Goal: Transaction & Acquisition: Book appointment/travel/reservation

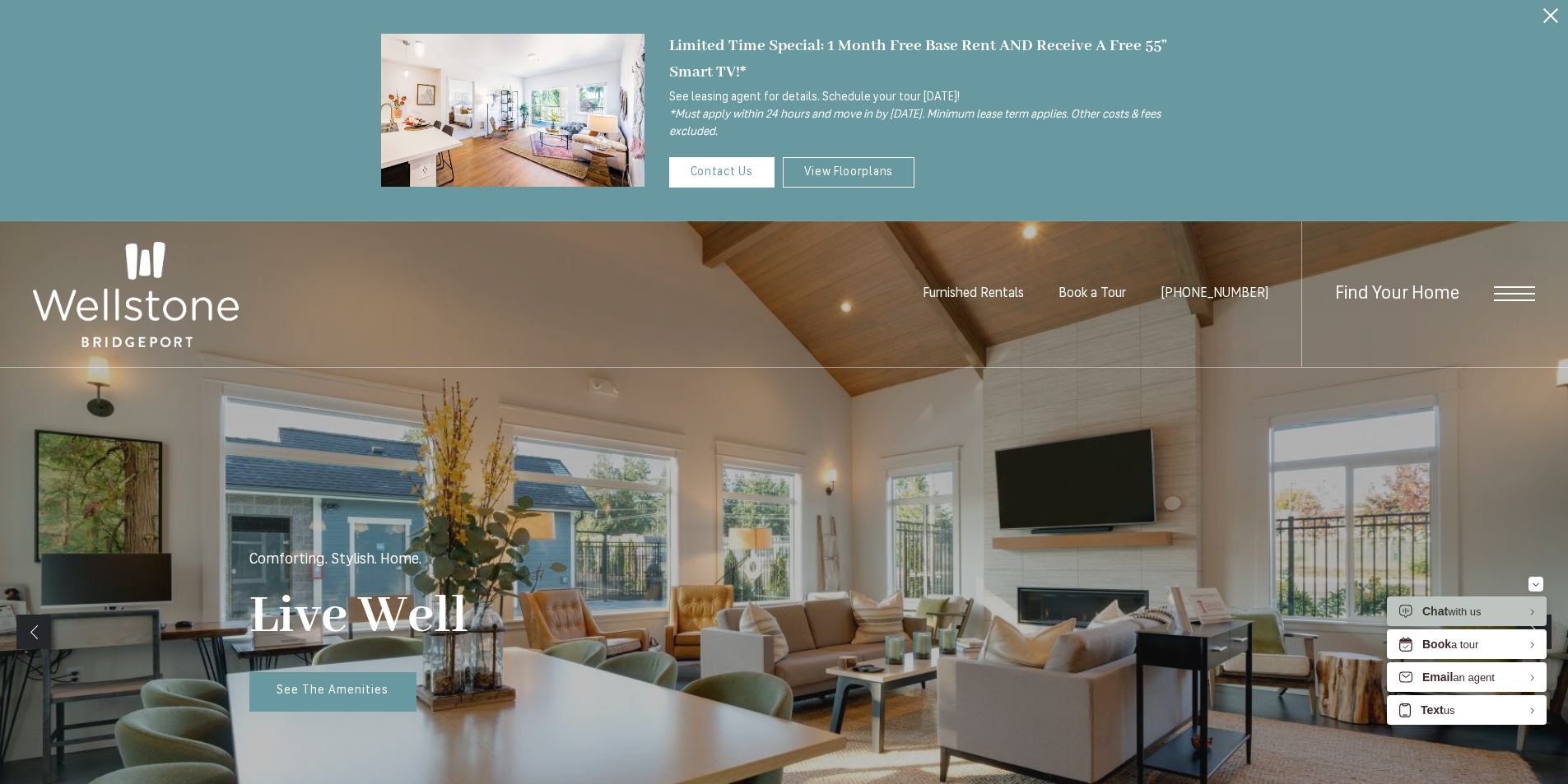
click at [1552, 10] on icon "Close Alert" at bounding box center [1550, 15] width 15 height 15
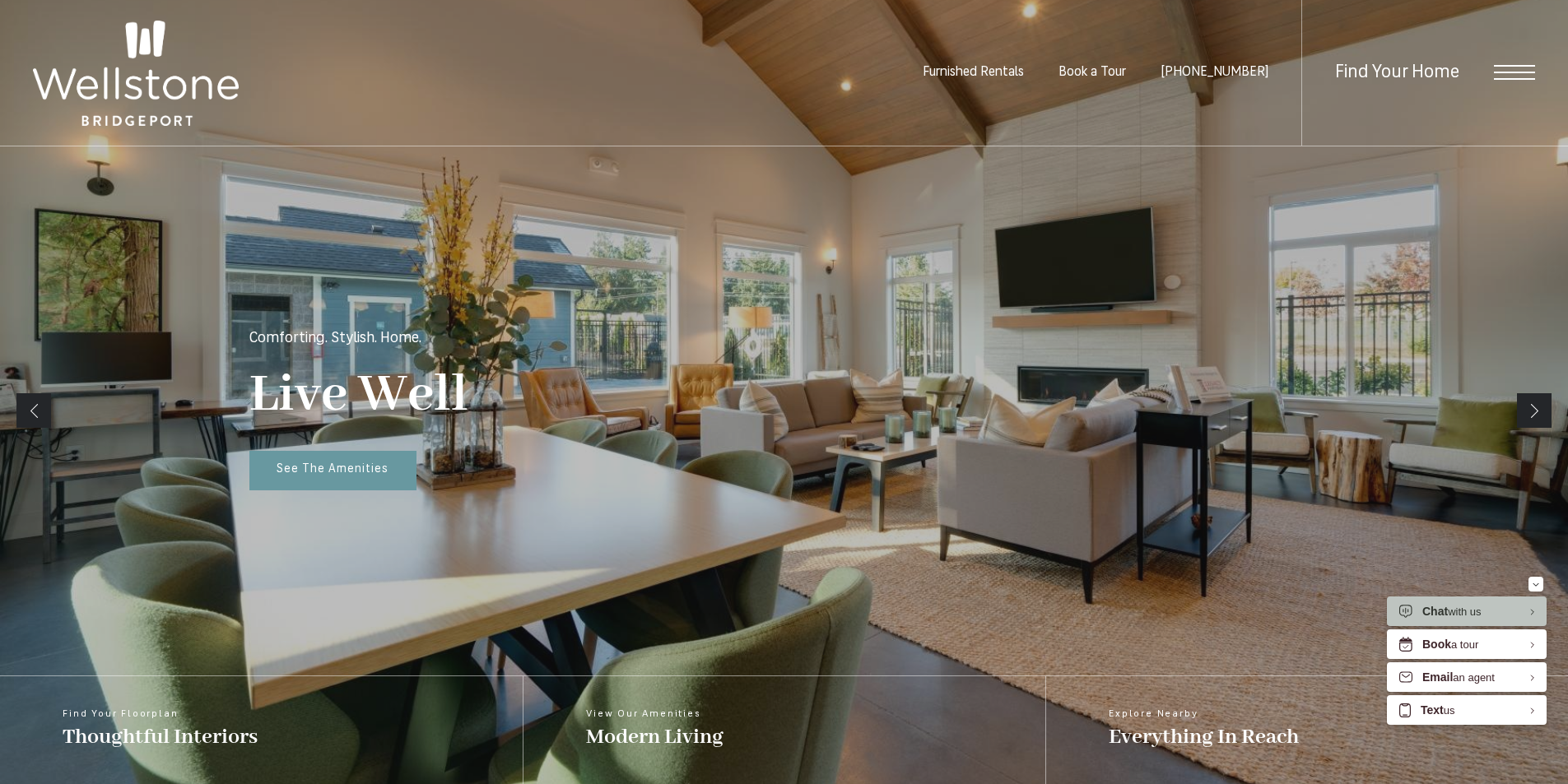
click at [1497, 74] on span "Open Menu" at bounding box center [1513, 72] width 41 height 15
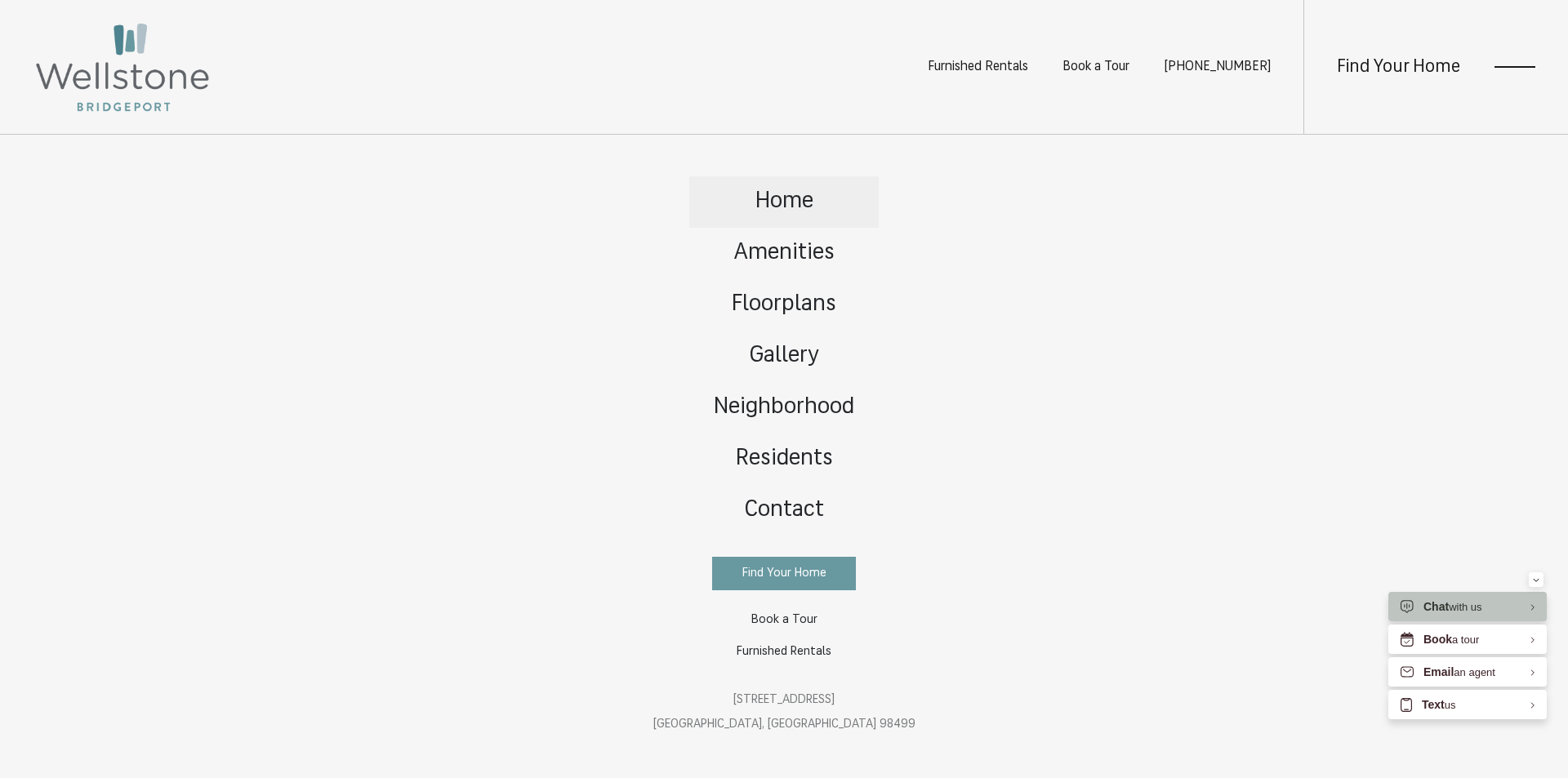
click at [778, 212] on span "Home" at bounding box center [784, 202] width 58 height 23
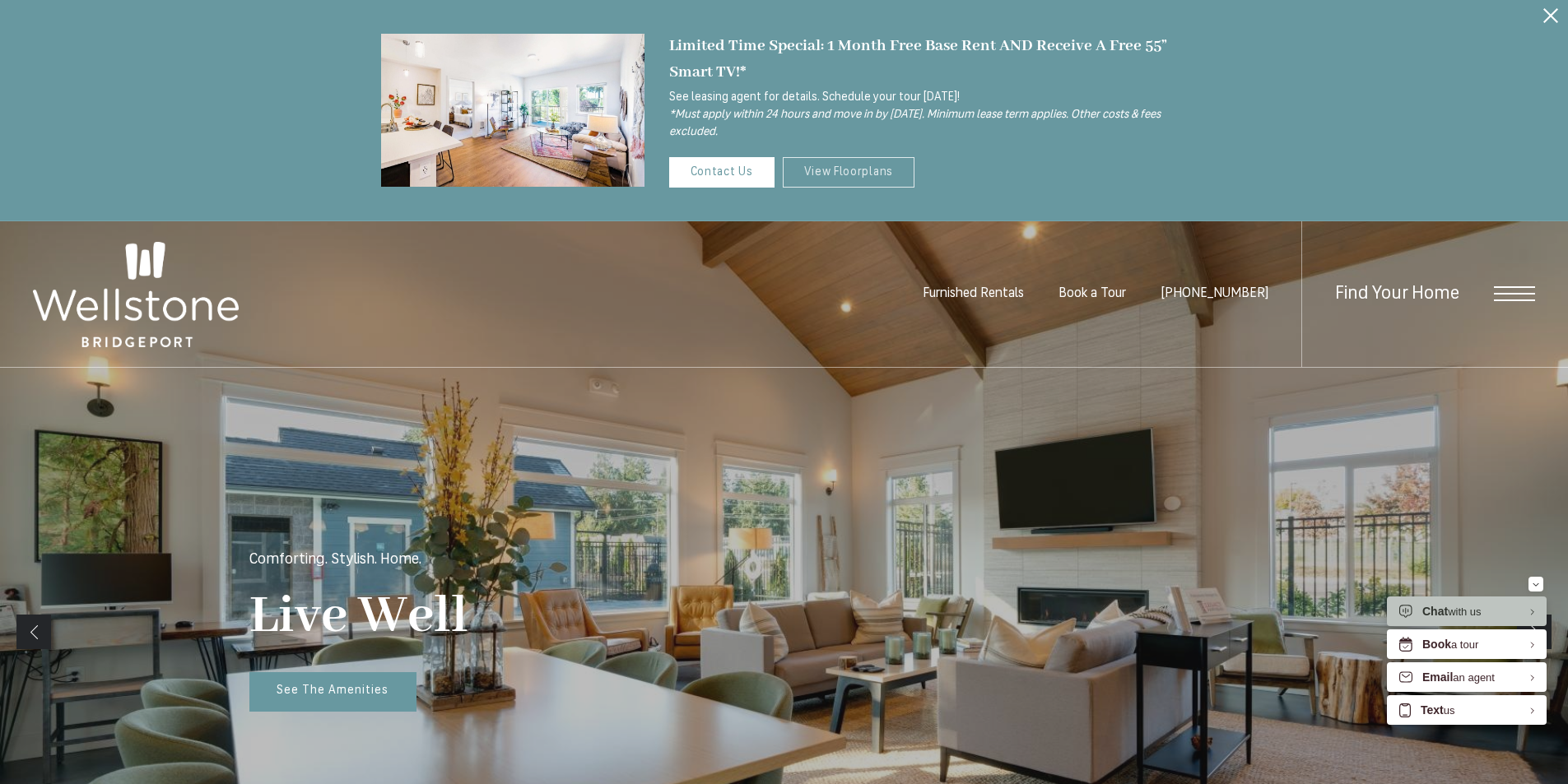
click at [802, 170] on link "View Floorplans" at bounding box center [848, 172] width 133 height 30
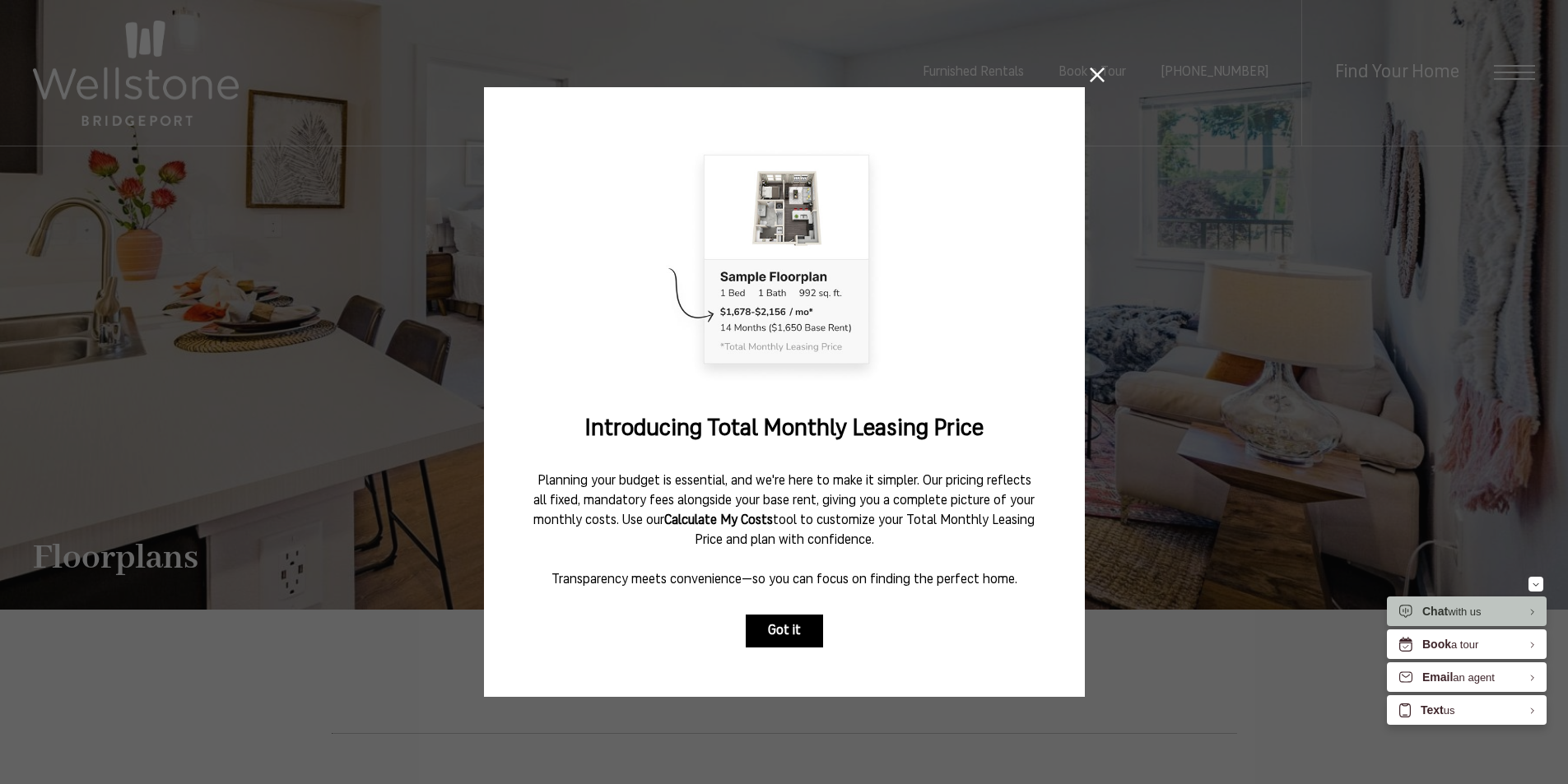
click at [780, 625] on button "Got it" at bounding box center [784, 631] width 77 height 33
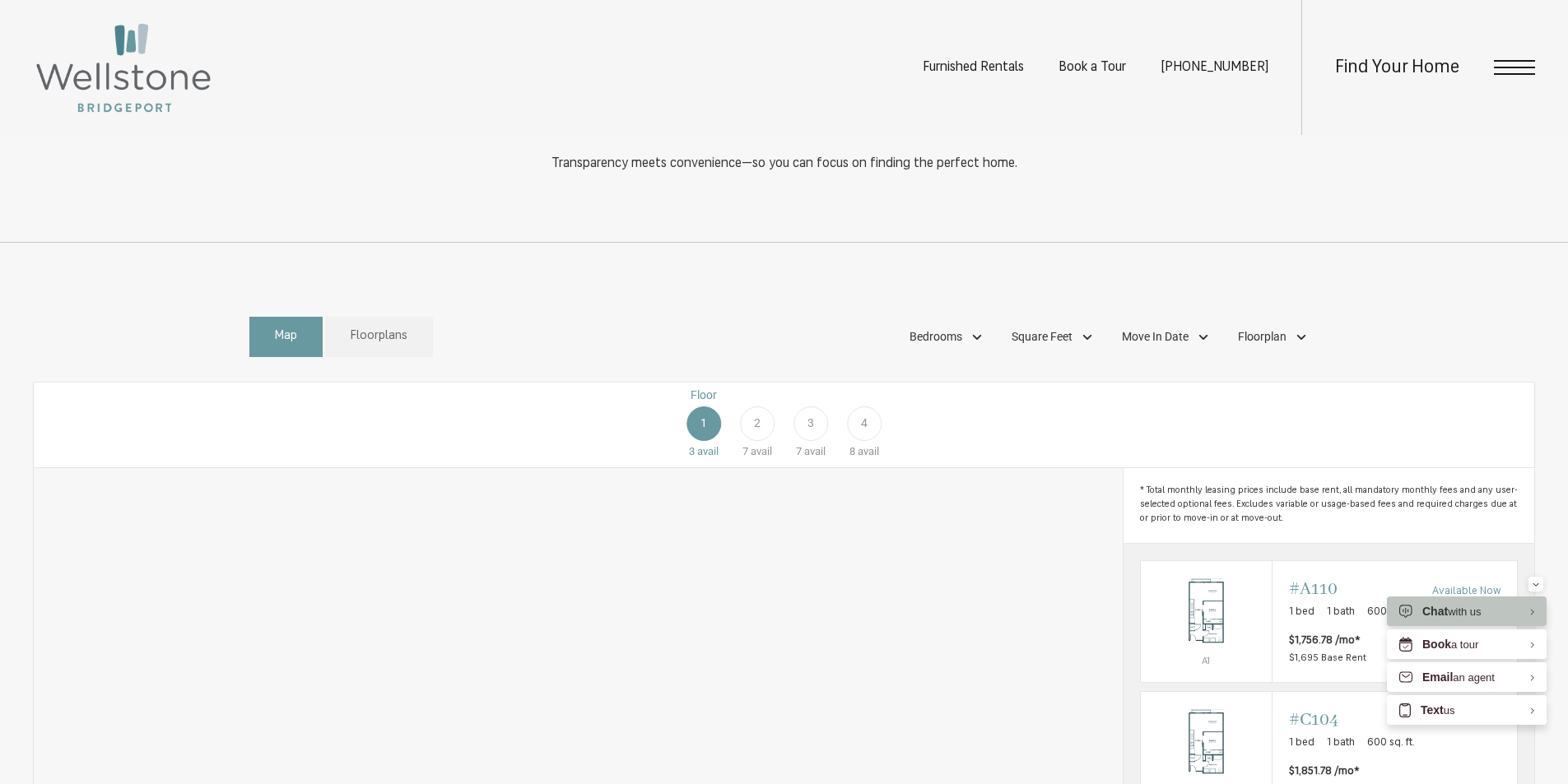
scroll to position [906, 0]
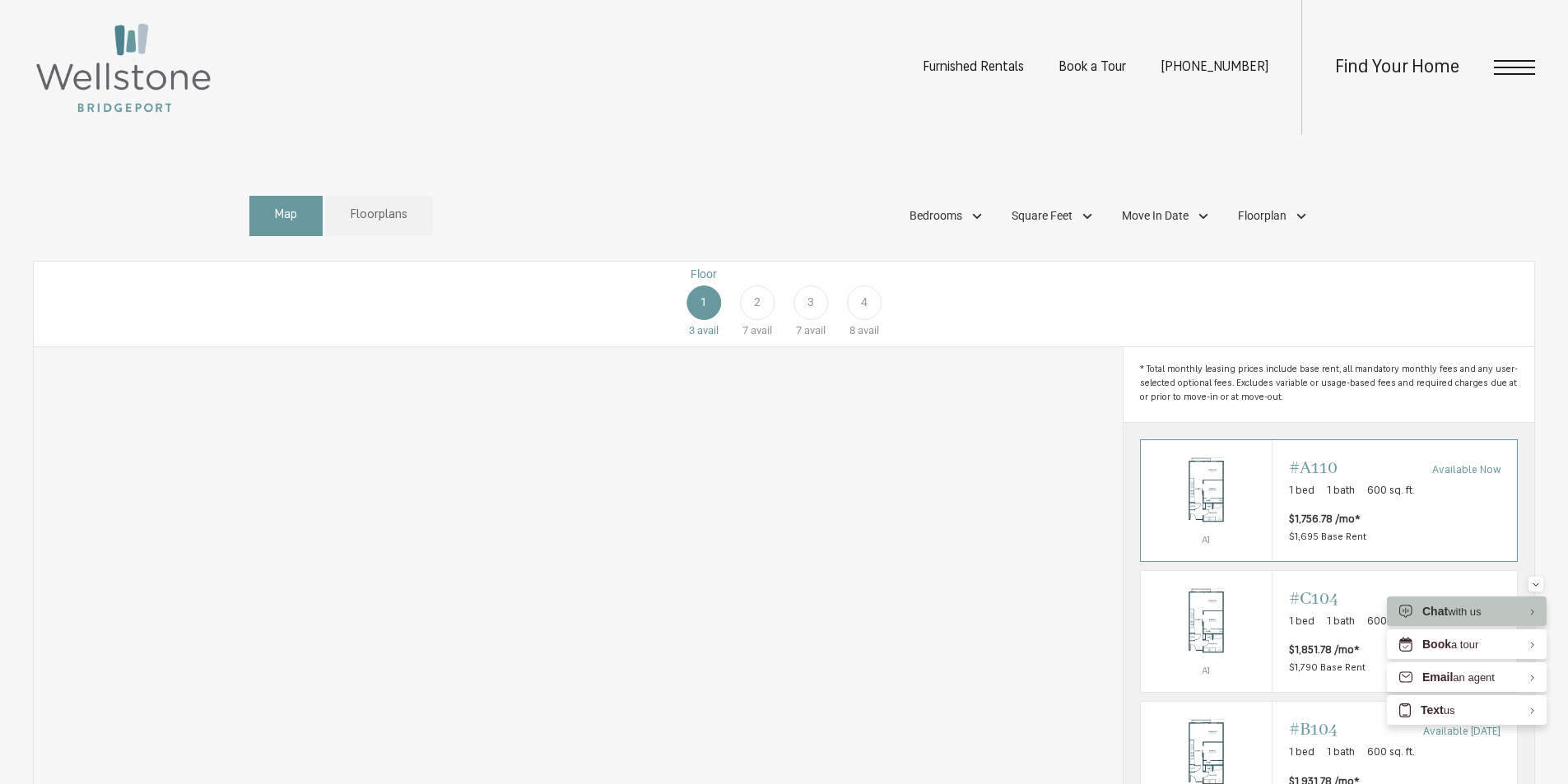
click at [1367, 499] on span "600 sq. ft." at bounding box center [1390, 491] width 48 height 16
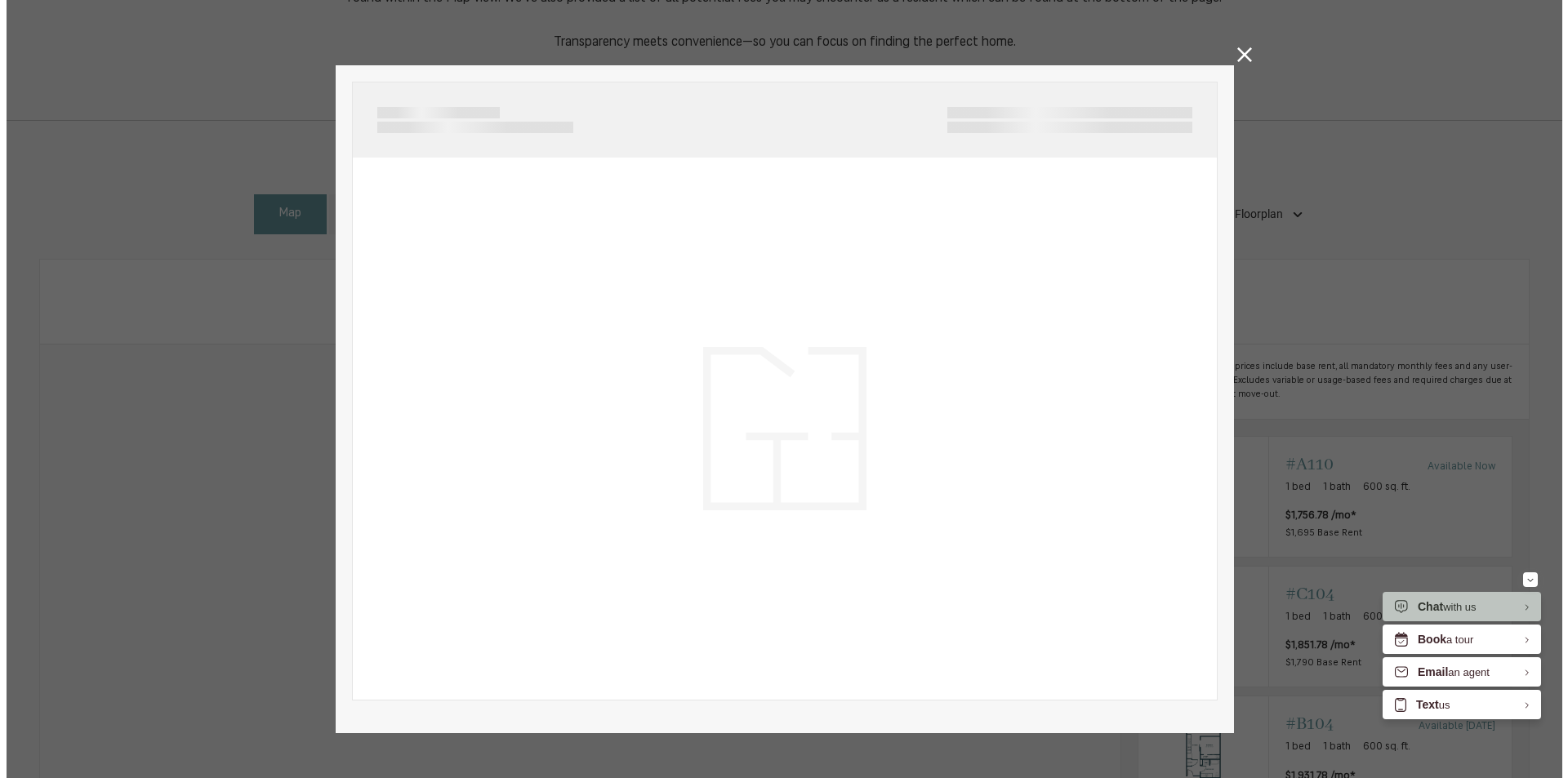
scroll to position [0, 0]
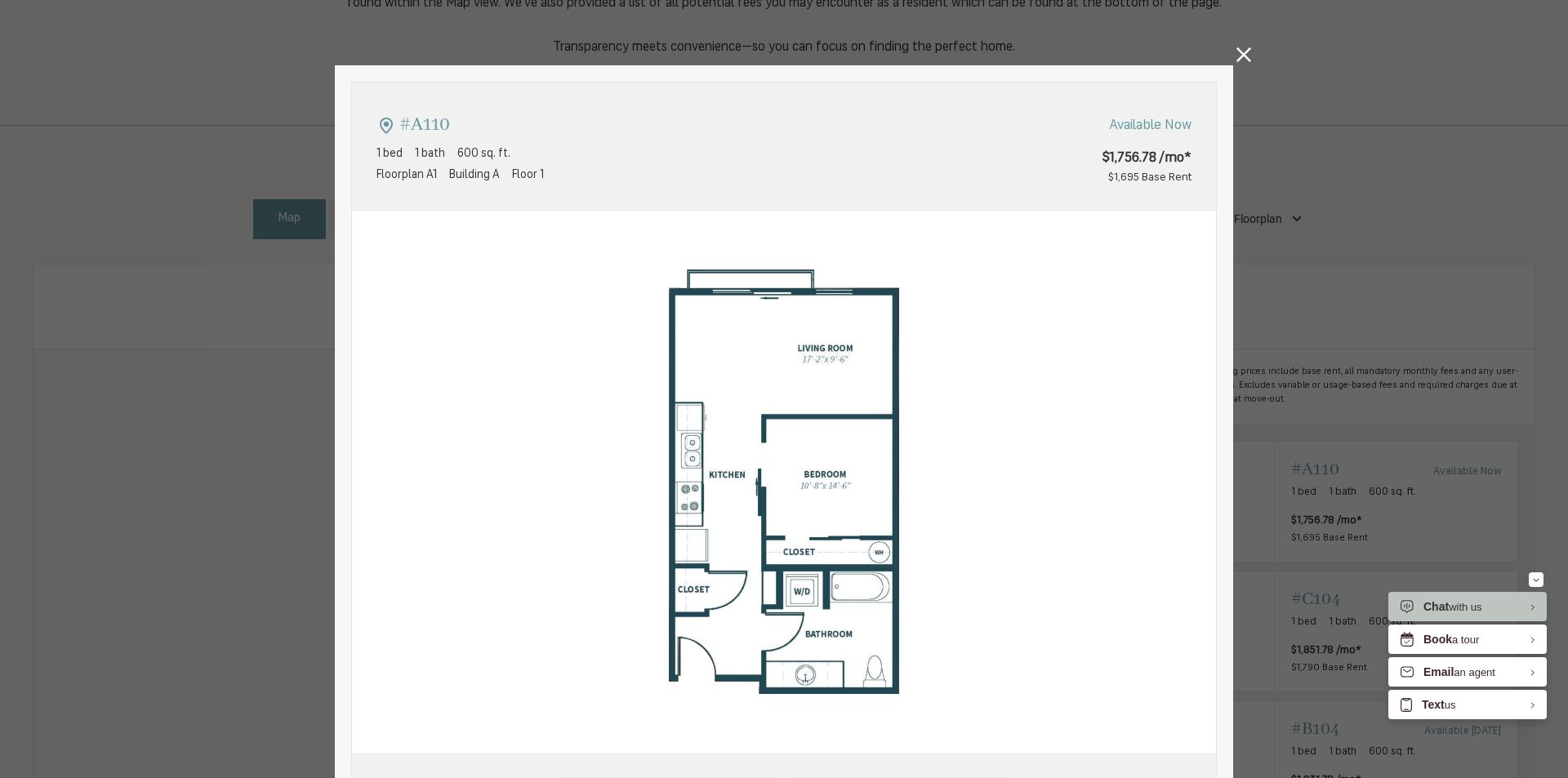
type input "**********"
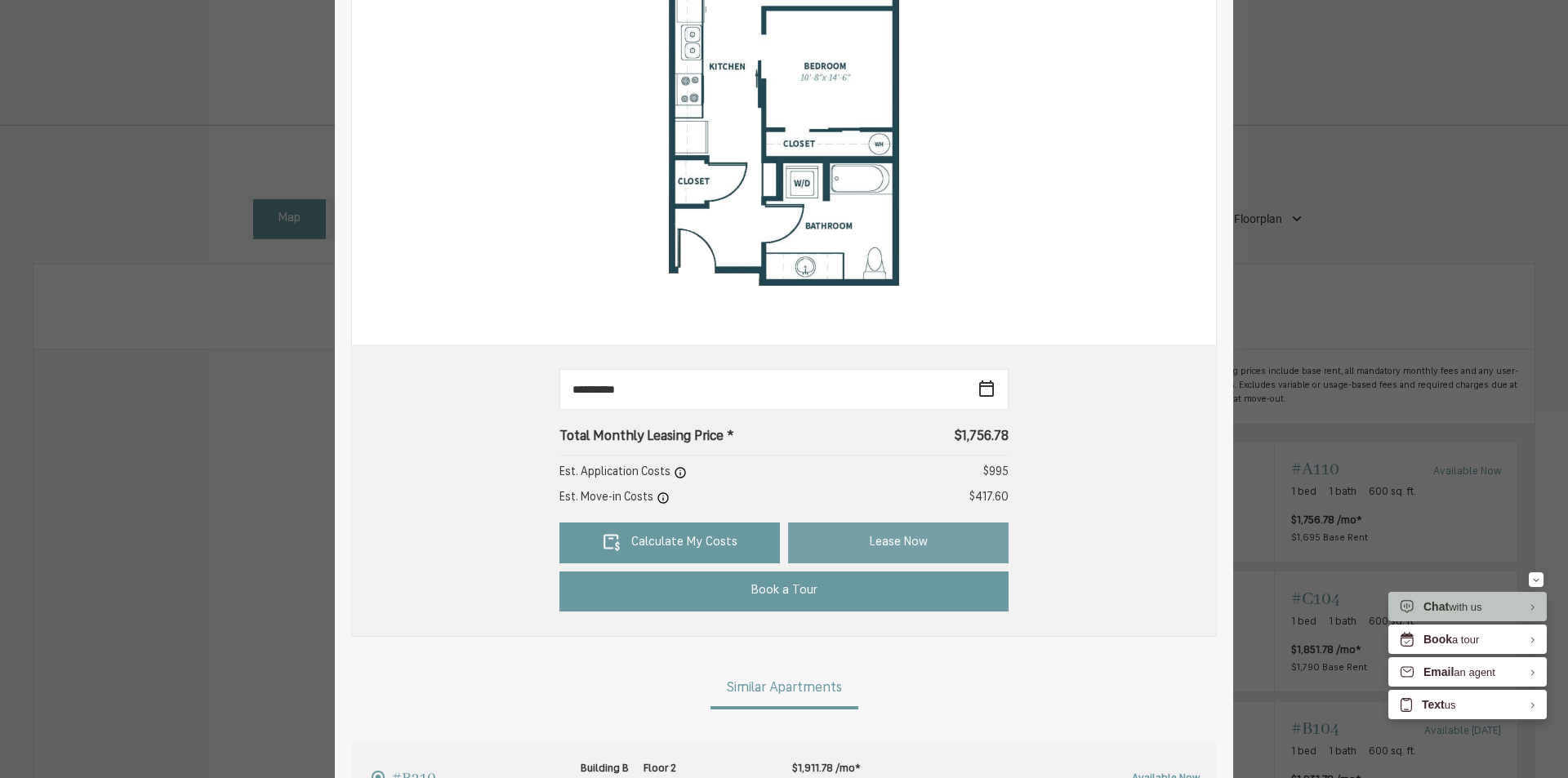
scroll to position [735, 0]
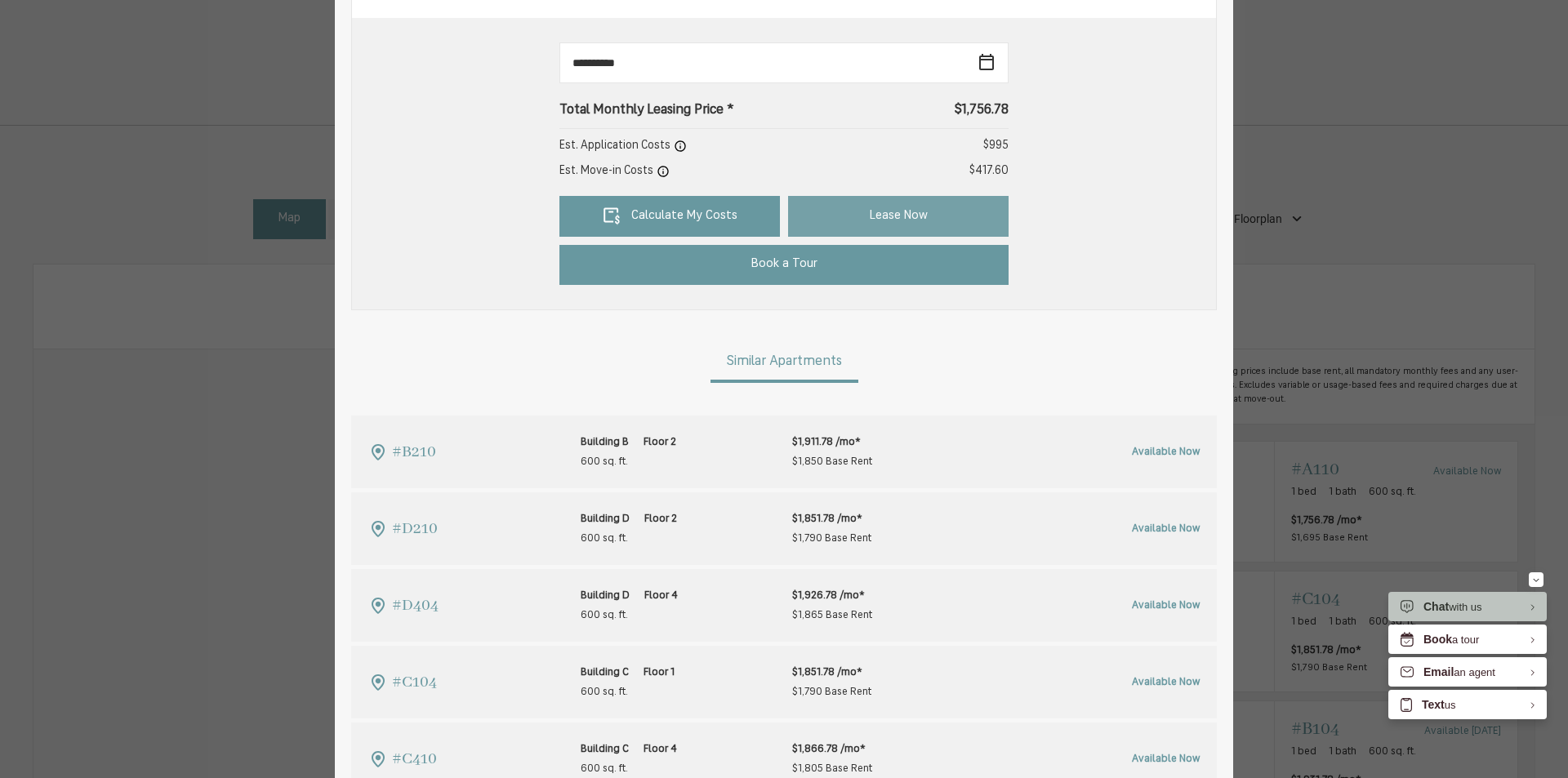
click at [889, 212] on link "Lease Now" at bounding box center [899, 215] width 221 height 40
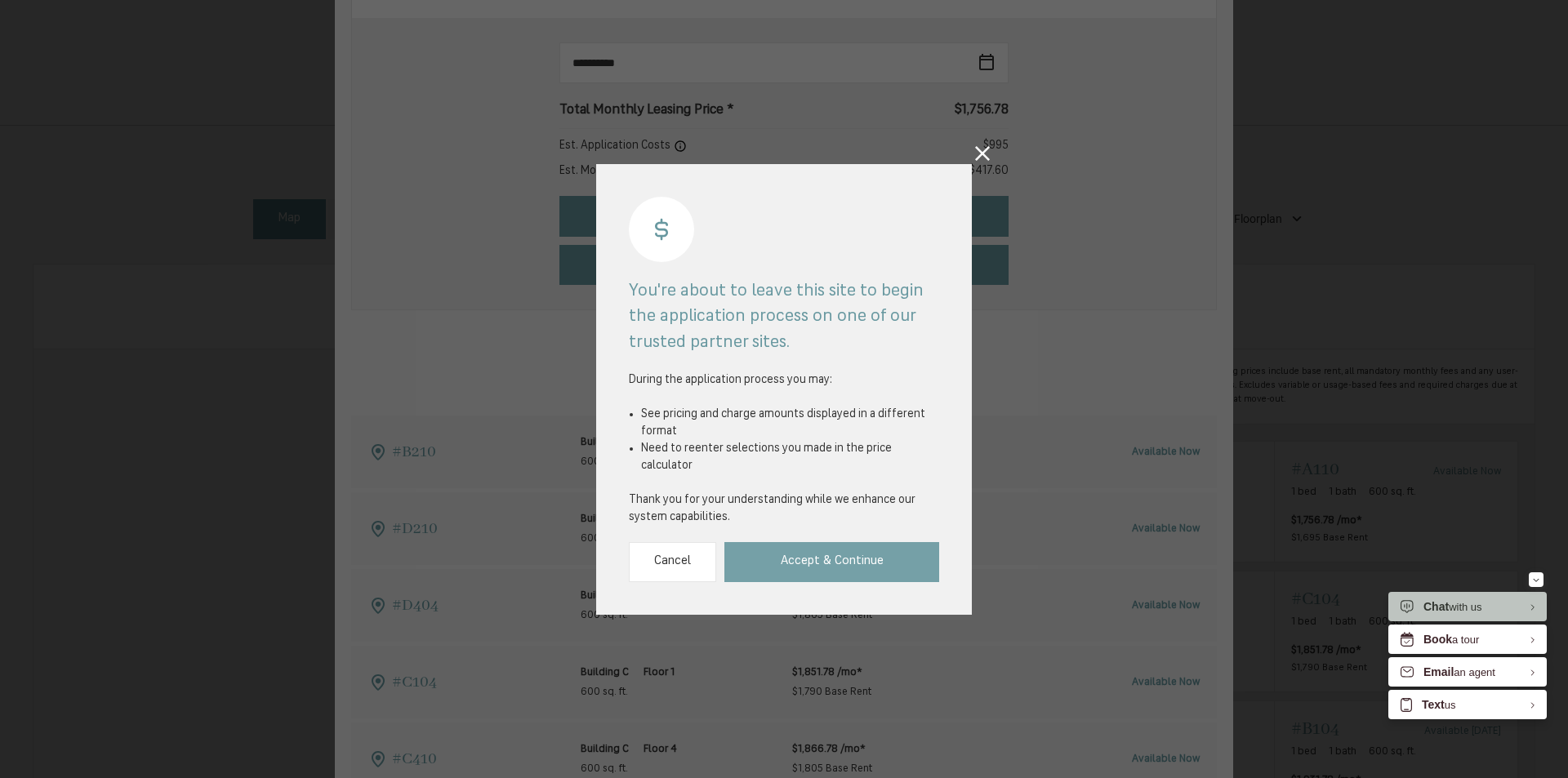
click at [806, 546] on link "Accept & Continue" at bounding box center [831, 562] width 215 height 40
click at [987, 159] on icon at bounding box center [982, 153] width 15 height 15
